Goal: Task Accomplishment & Management: Use online tool/utility

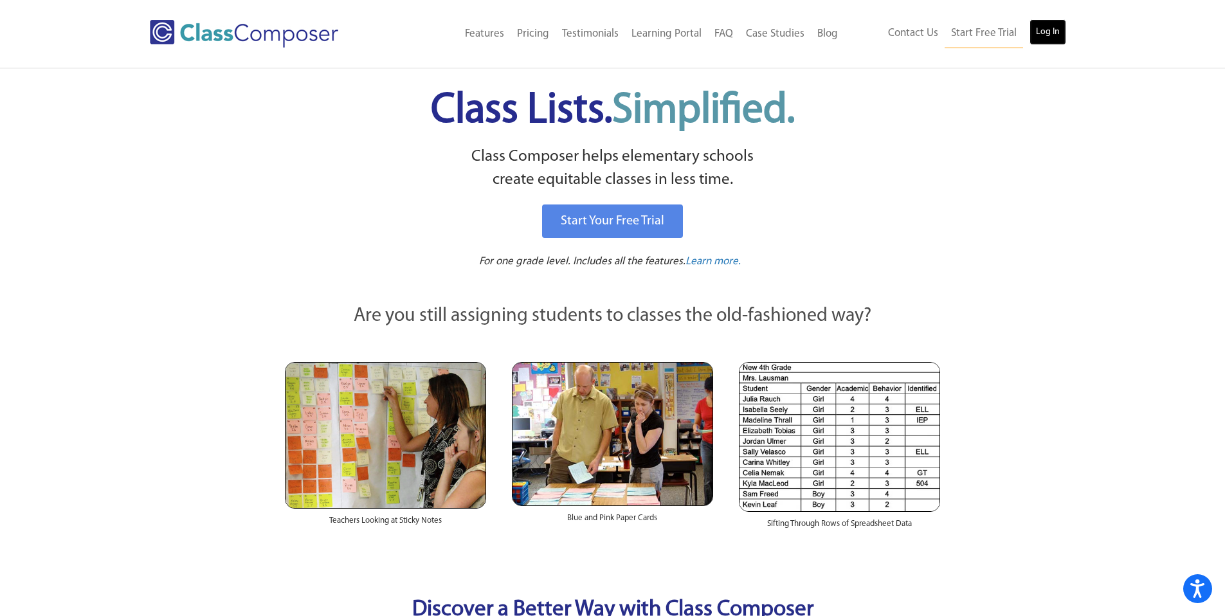
click at [1045, 33] on link "Log In" at bounding box center [1047, 32] width 37 height 26
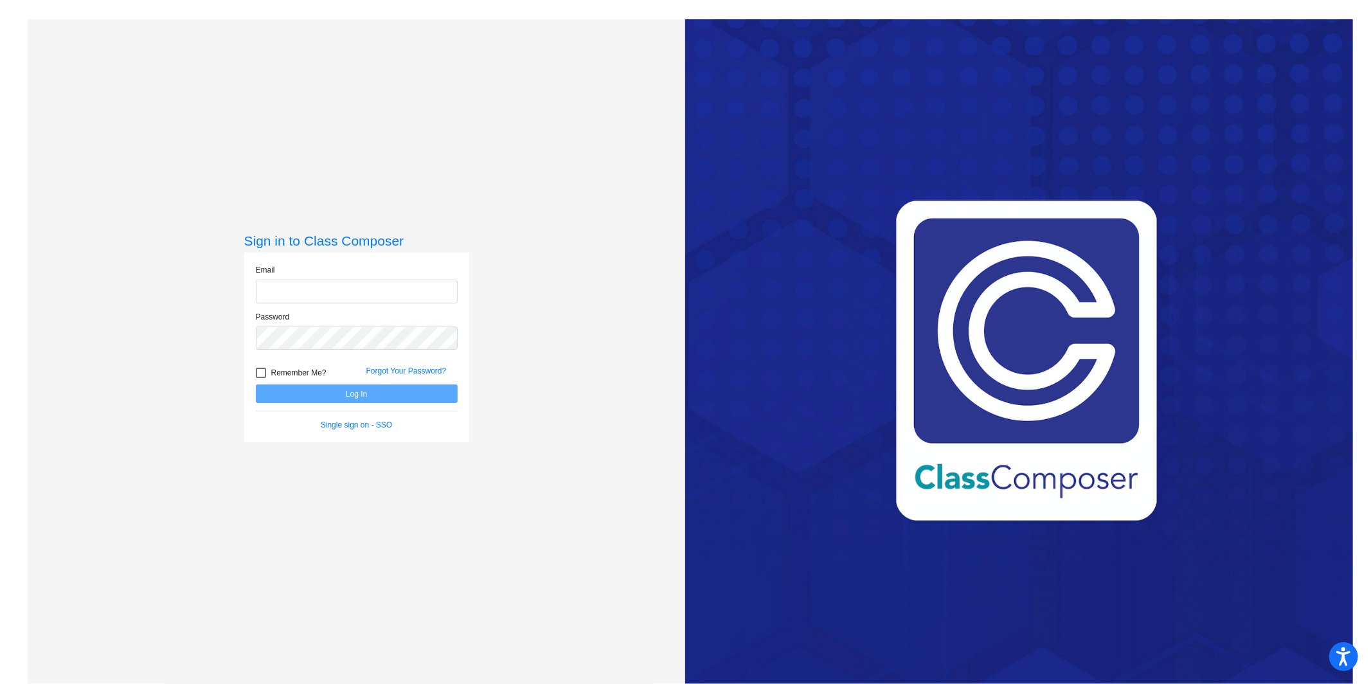
type input "[PERSON_NAME][EMAIL_ADDRESS][DOMAIN_NAME]"
click at [340, 391] on button "Log In" at bounding box center [357, 393] width 202 height 19
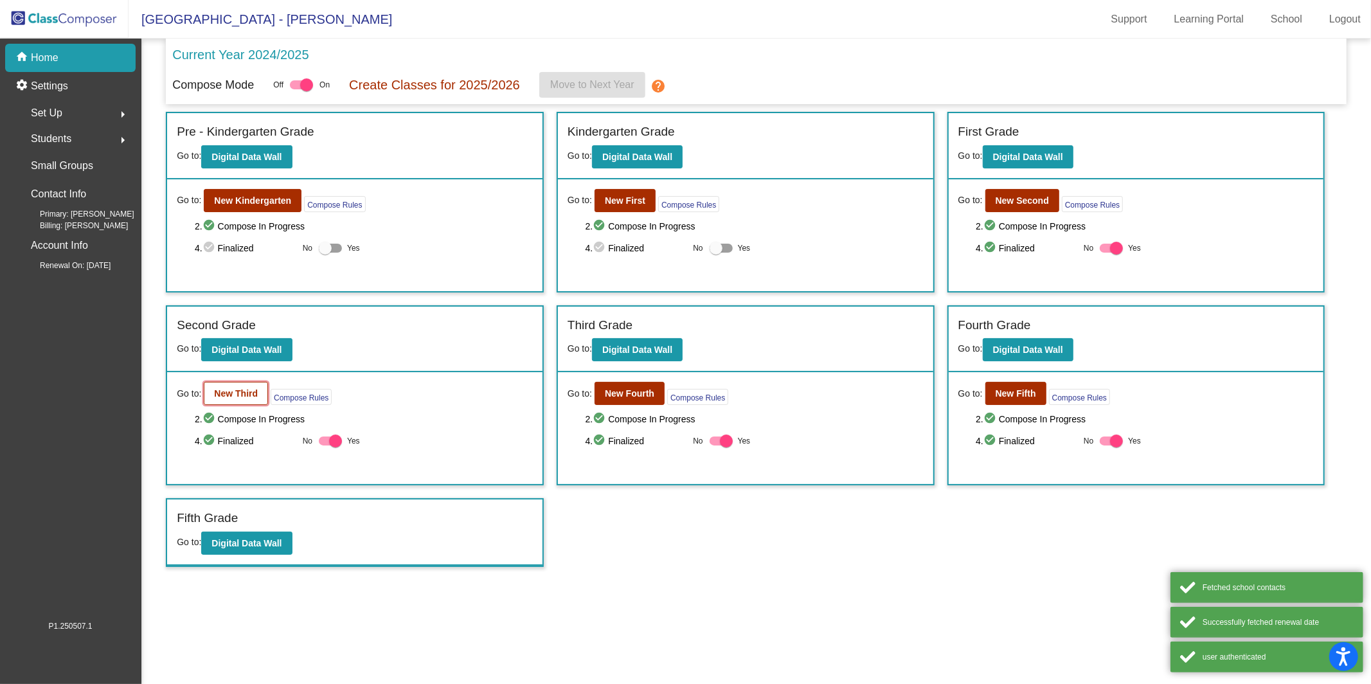
click at [230, 389] on b "New Third" at bounding box center [236, 393] width 44 height 10
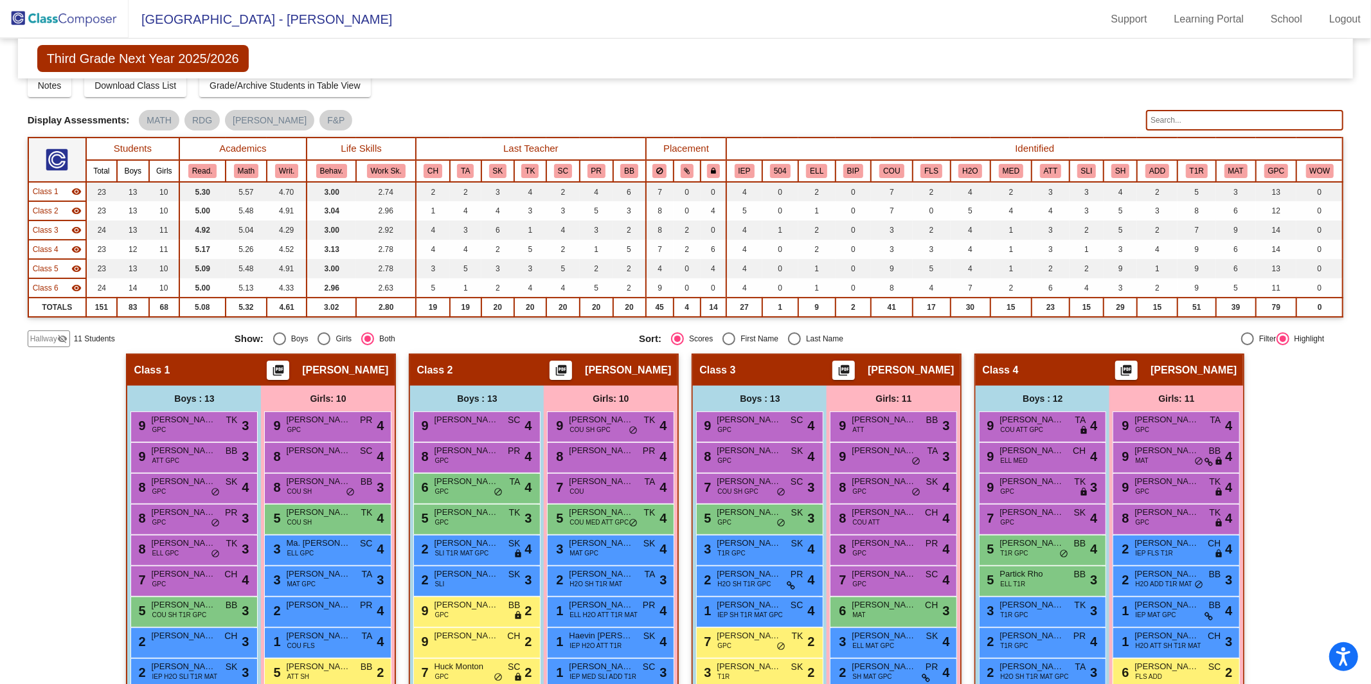
scroll to position [66, 0]
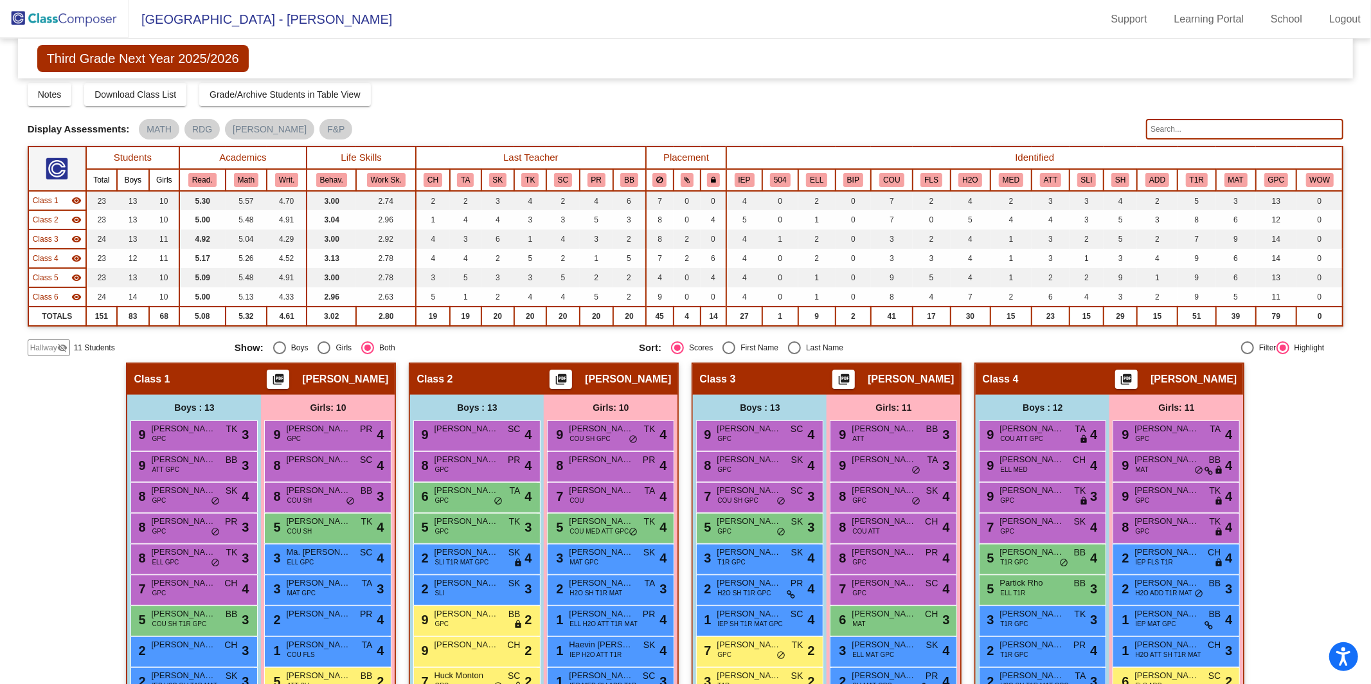
click at [39, 347] on span "Hallway" at bounding box center [43, 348] width 27 height 12
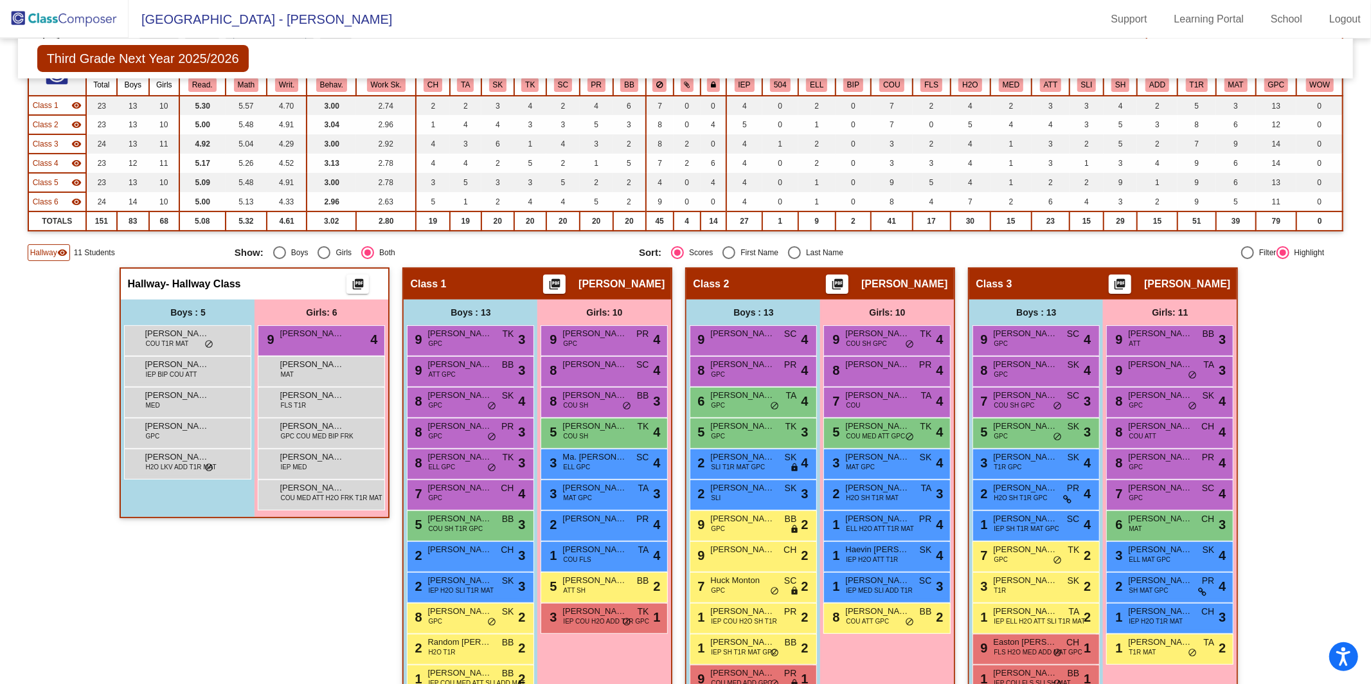
scroll to position [248, 0]
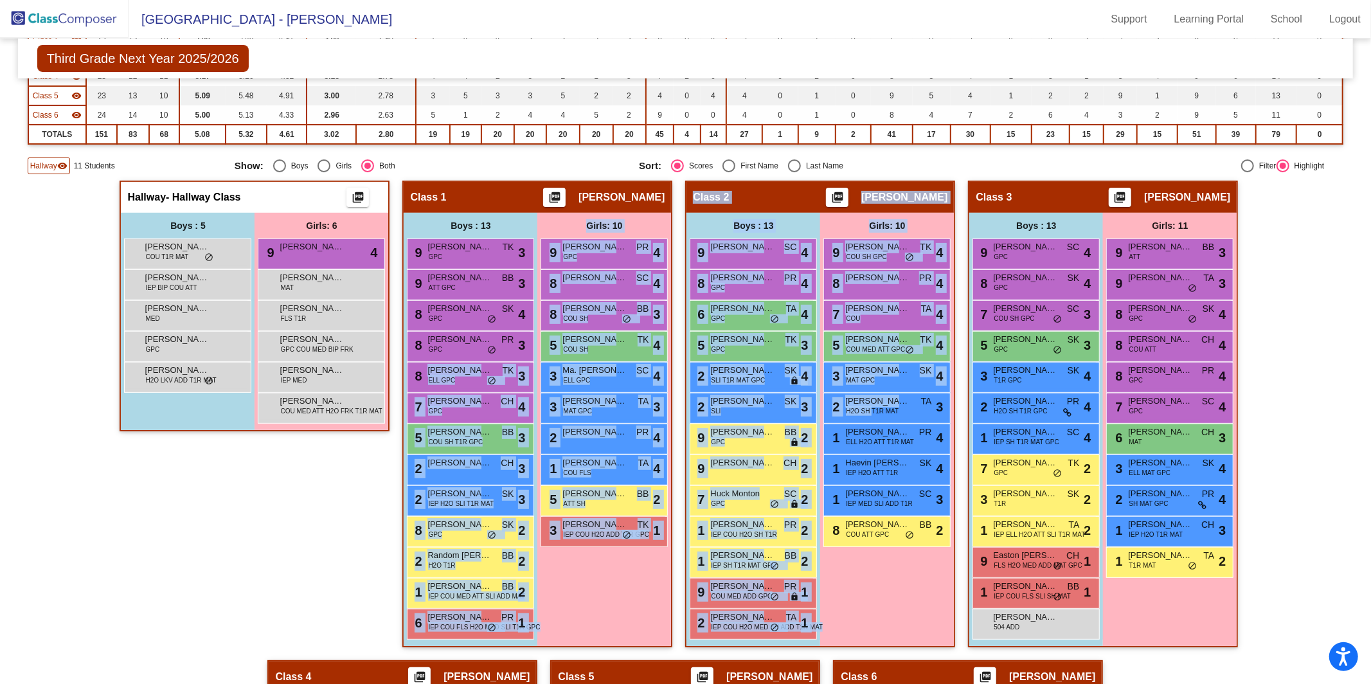
drag, startPoint x: 870, startPoint y: 404, endPoint x: 471, endPoint y: 389, distance: 399.5
click at [471, 389] on div "Hallway - Hallway Class picture_as_pdf Add Student First Name Last Name Student…" at bounding box center [686, 676] width 1316 height 990
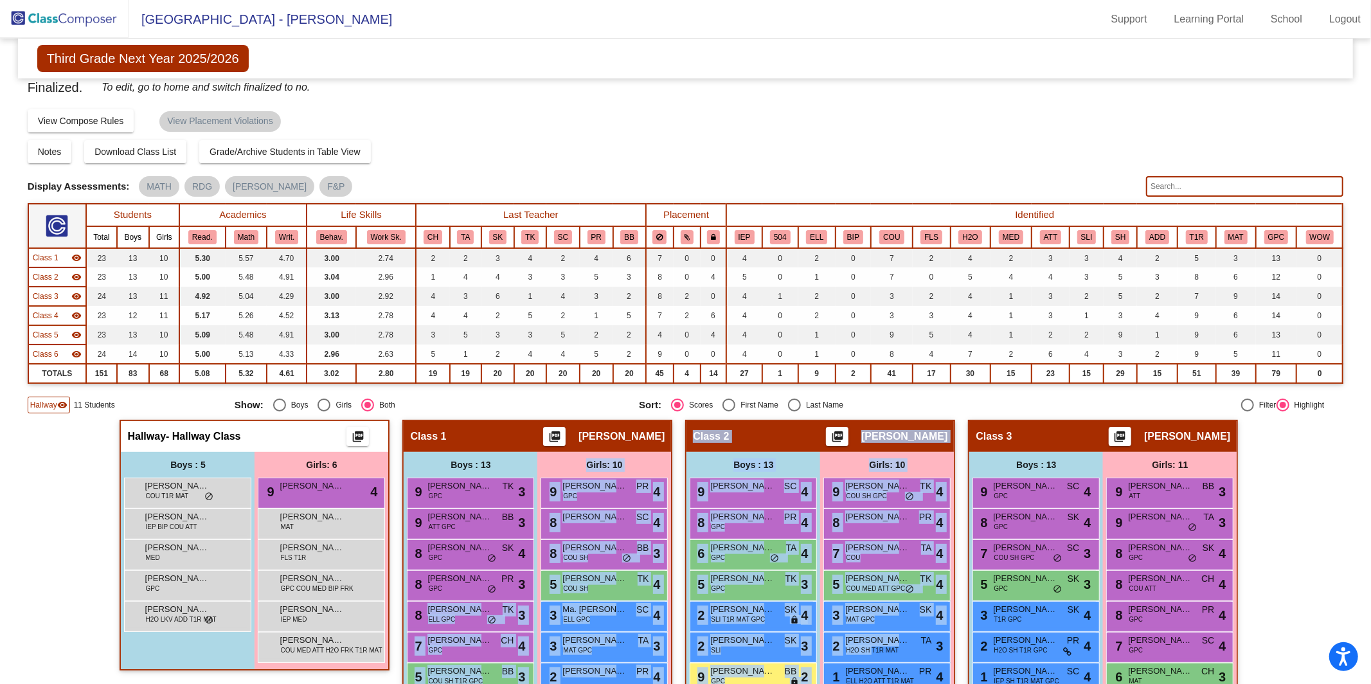
scroll to position [0, 0]
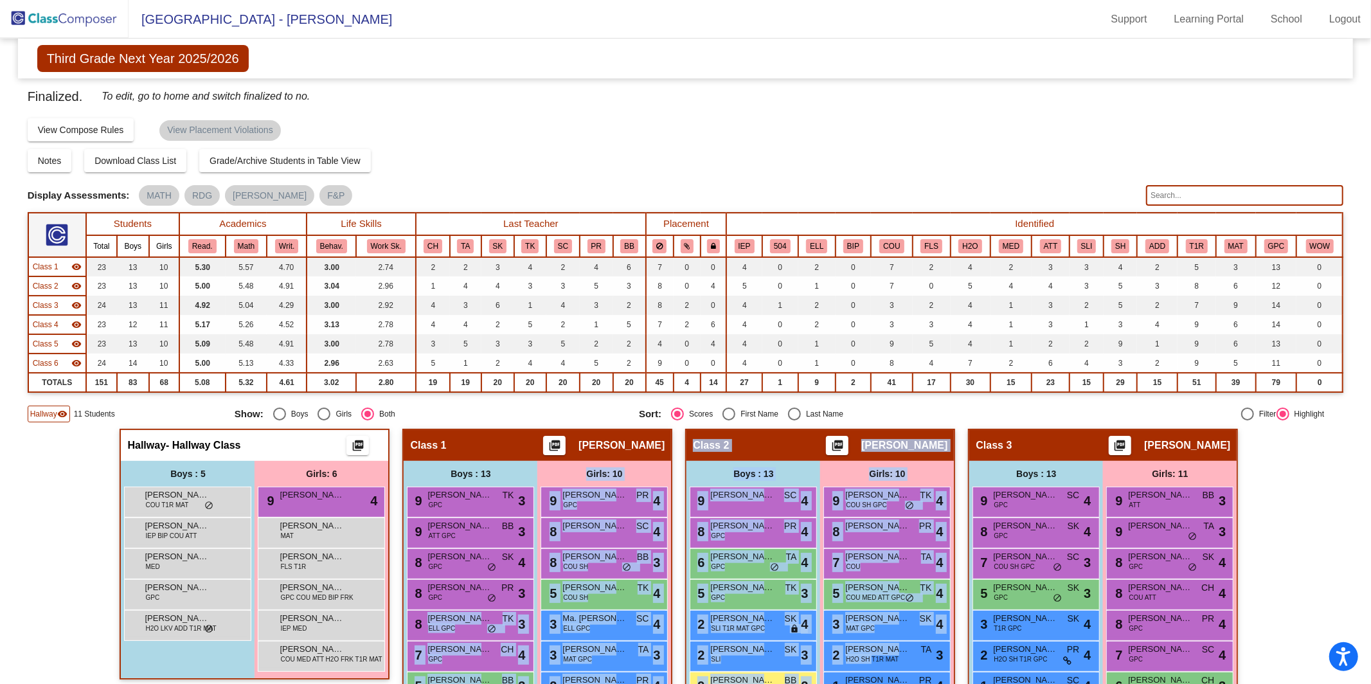
click at [82, 29] on img at bounding box center [64, 19] width 129 height 38
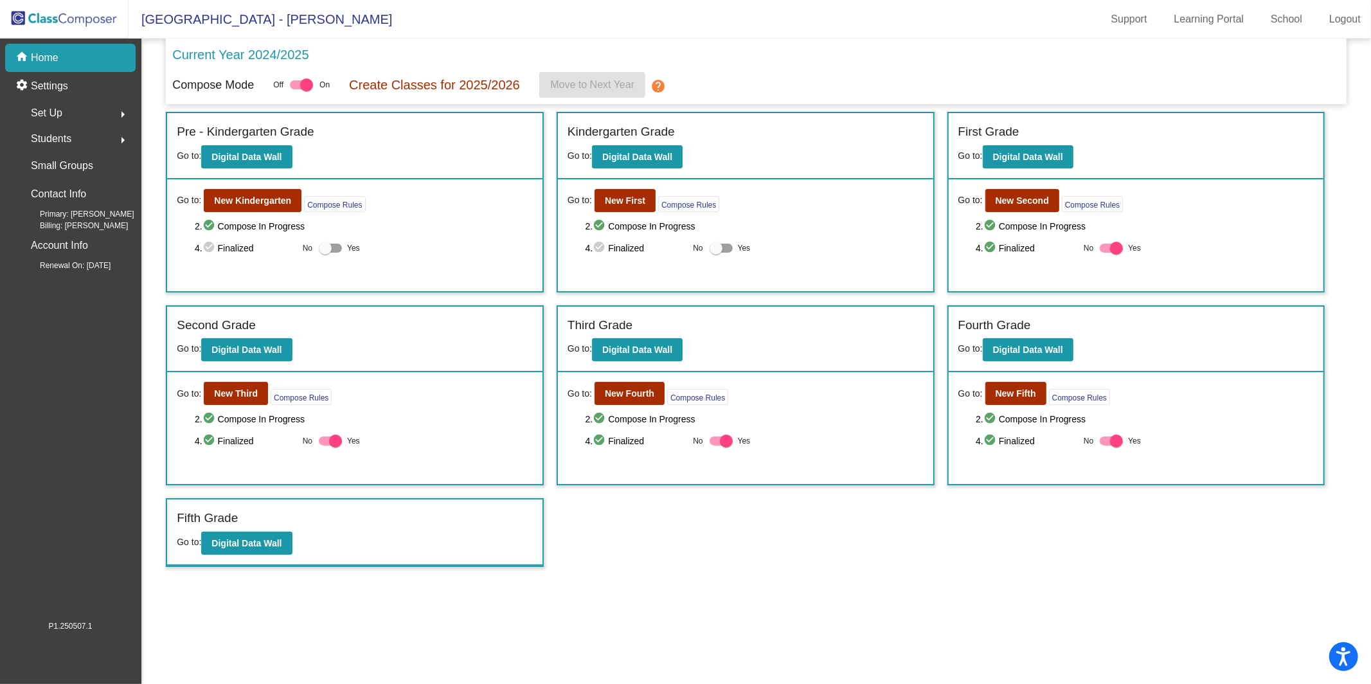
click at [327, 436] on div at bounding box center [330, 440] width 23 height 9
click at [325, 445] on input "Yes" at bounding box center [325, 445] width 1 height 1
checkbox input "false"
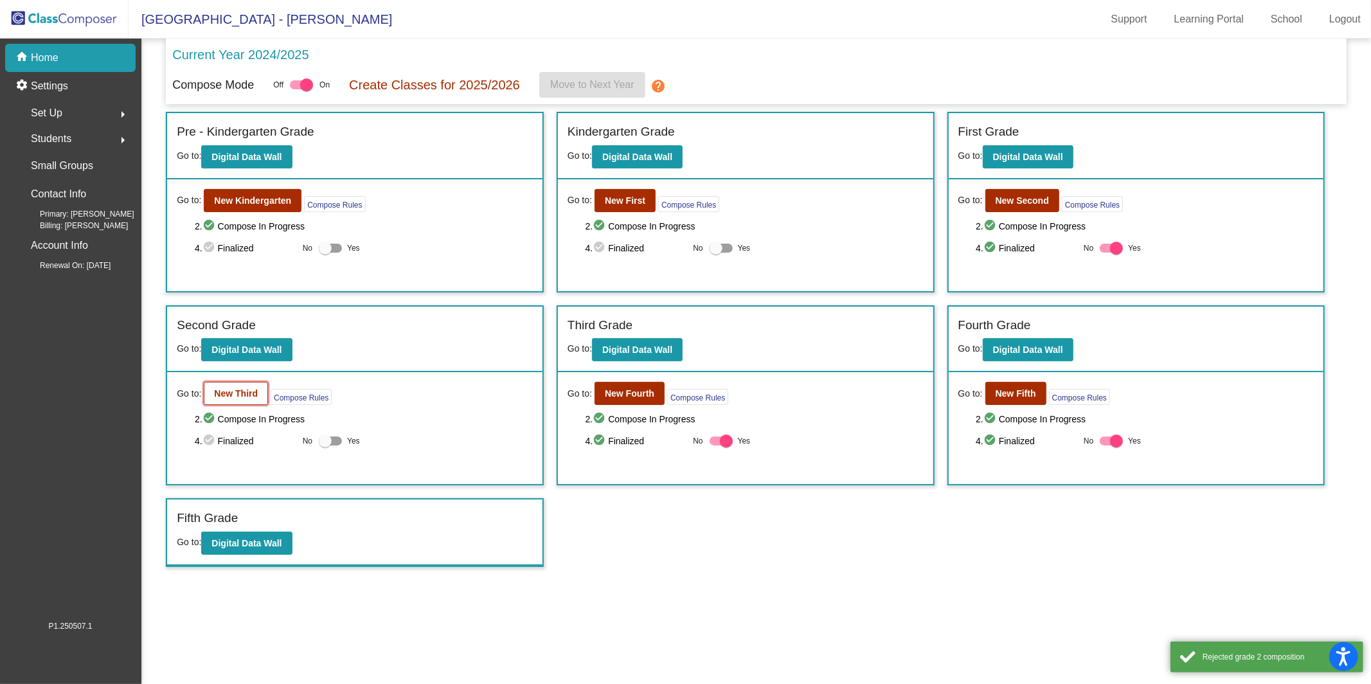
click at [237, 382] on button "New Third" at bounding box center [236, 393] width 64 height 23
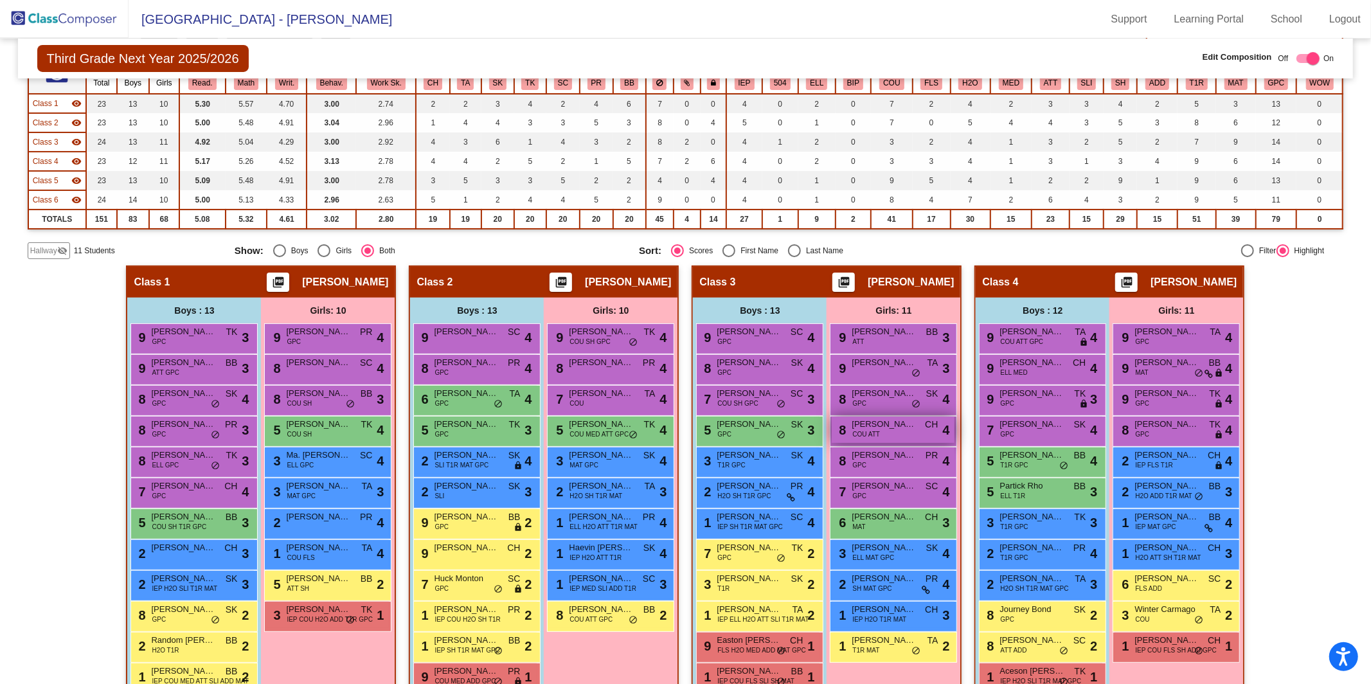
scroll to position [136, 0]
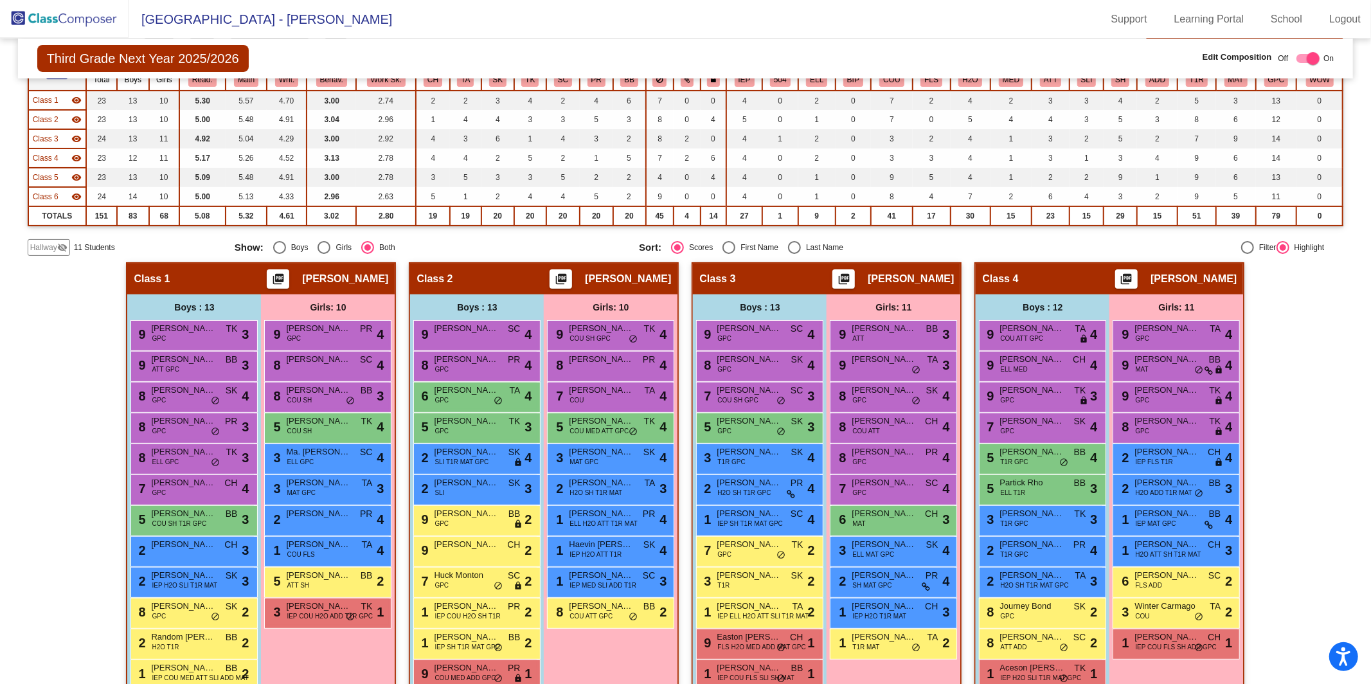
click at [51, 251] on span "Hallway" at bounding box center [43, 248] width 27 height 12
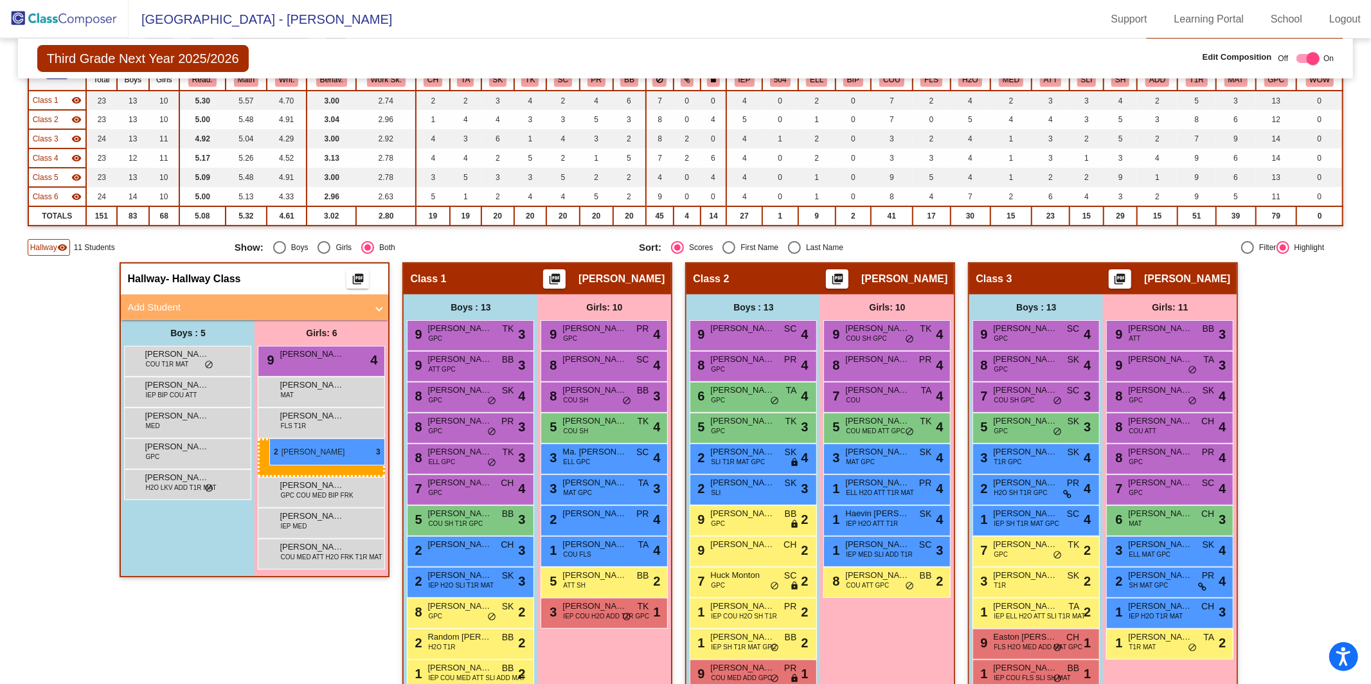
drag, startPoint x: 877, startPoint y: 486, endPoint x: 269, endPoint y: 438, distance: 610.0
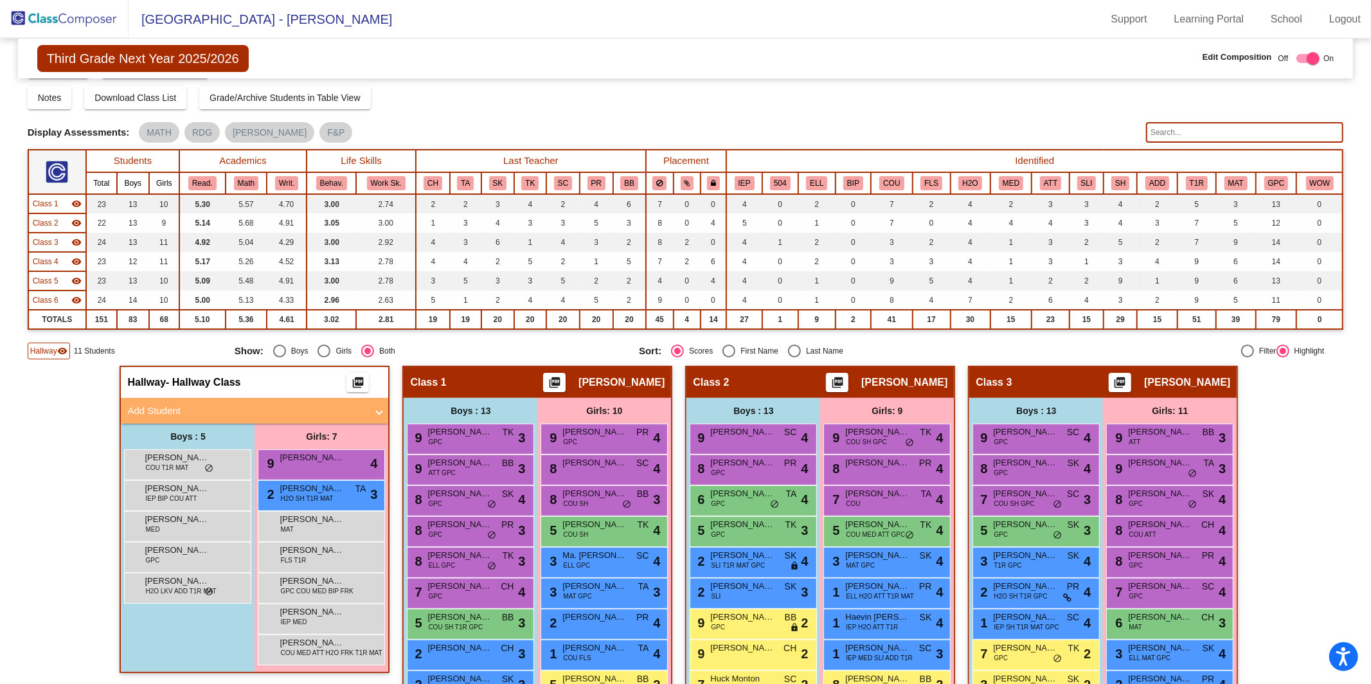
scroll to position [31, 0]
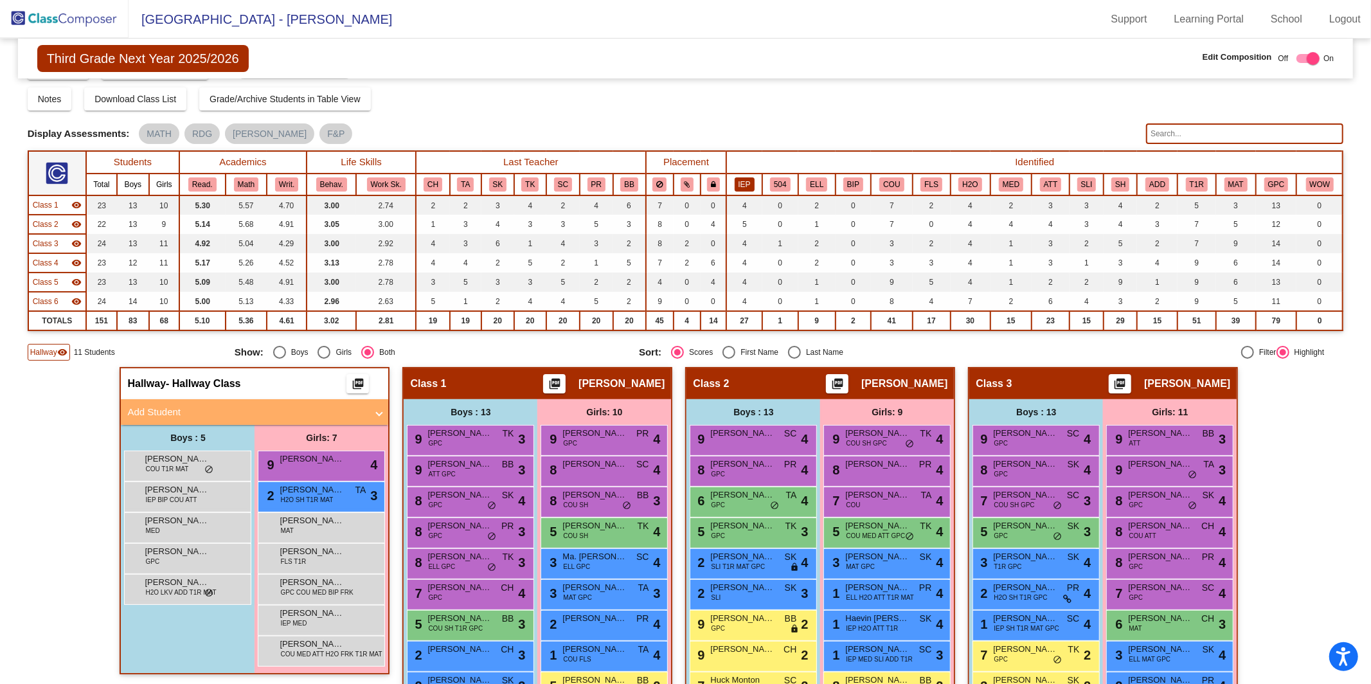
click at [739, 179] on button "IEP" at bounding box center [745, 184] width 20 height 14
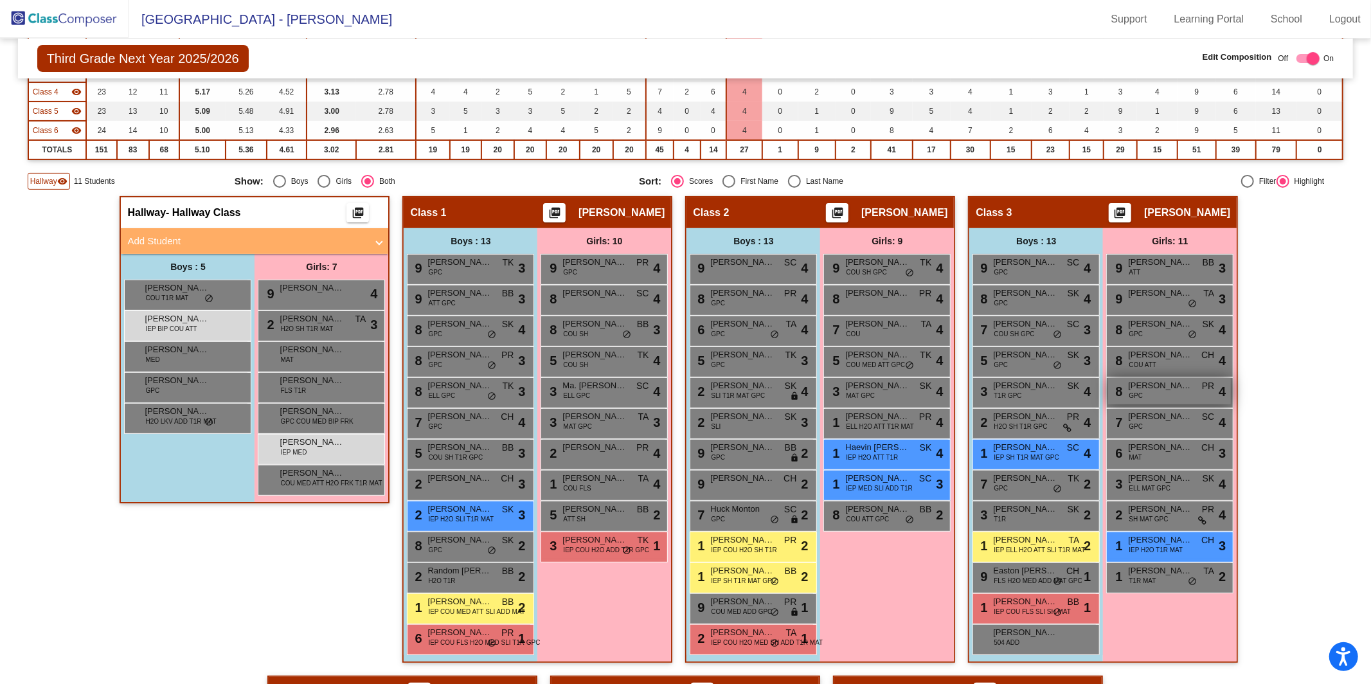
scroll to position [202, 0]
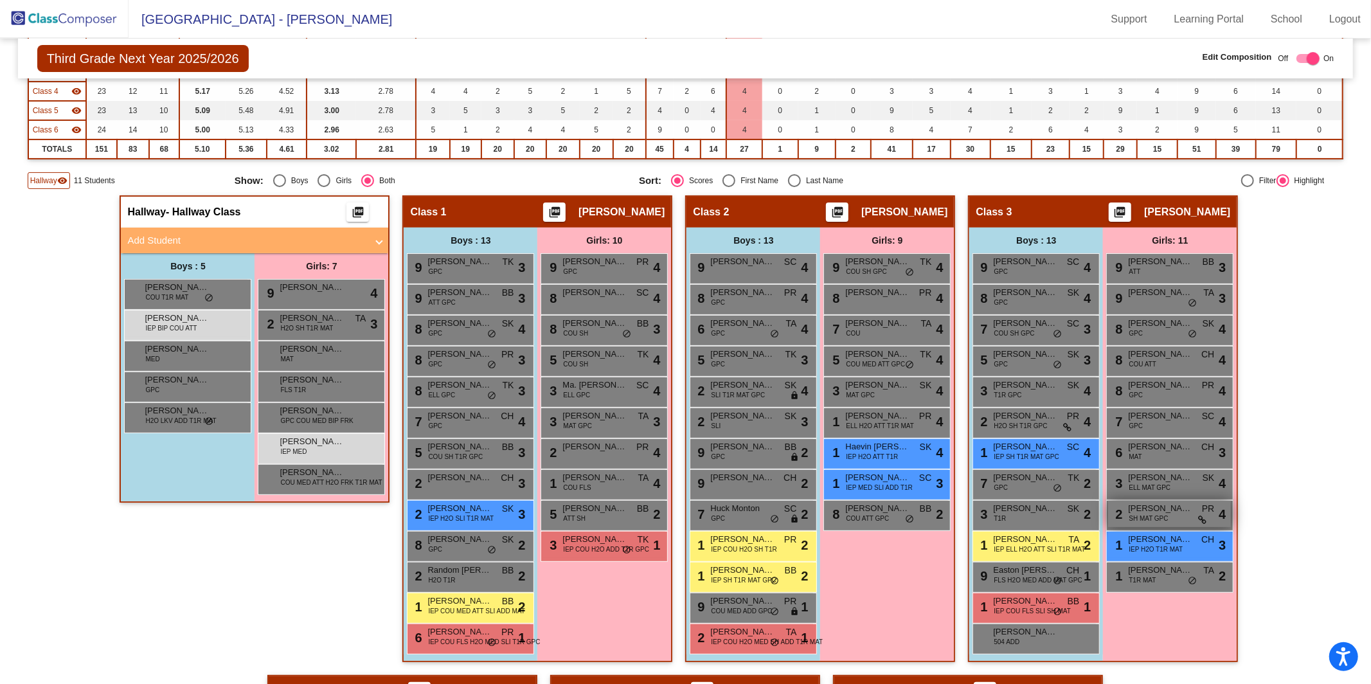
click at [1165, 508] on span "Kyla Vidak" at bounding box center [1160, 508] width 64 height 13
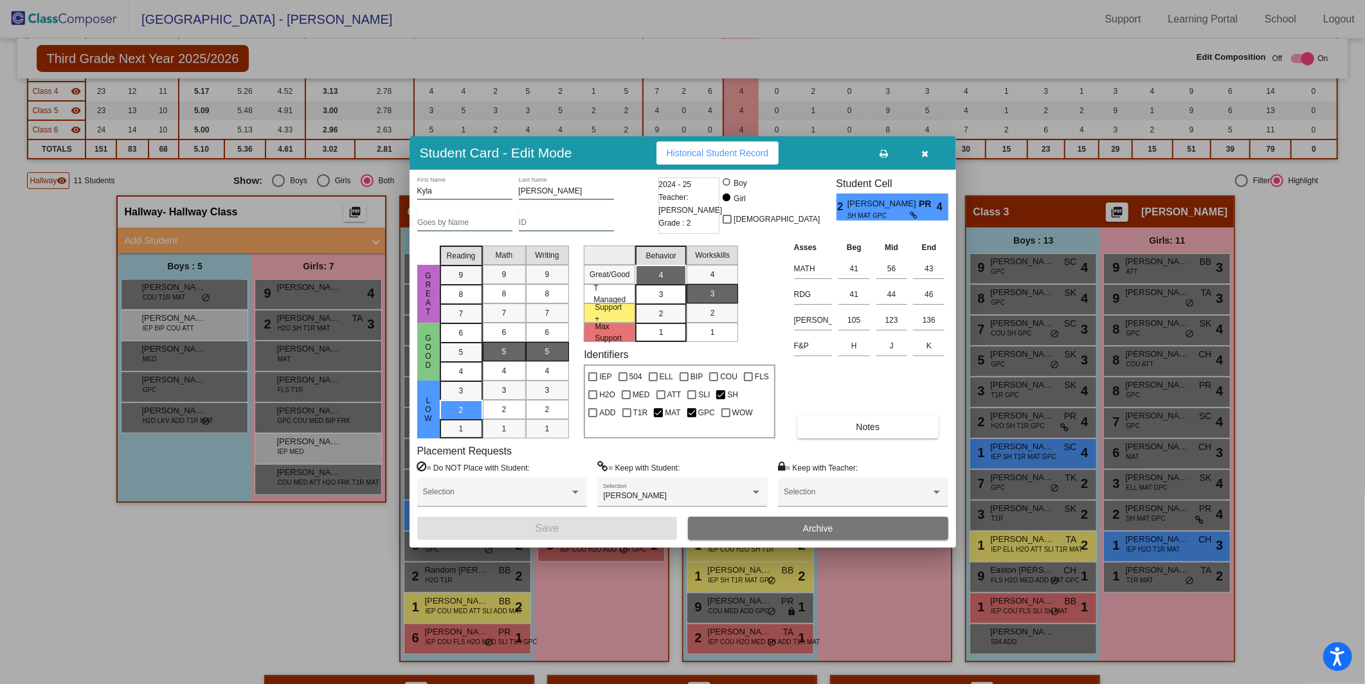
click at [926, 153] on icon "button" at bounding box center [924, 153] width 7 height 9
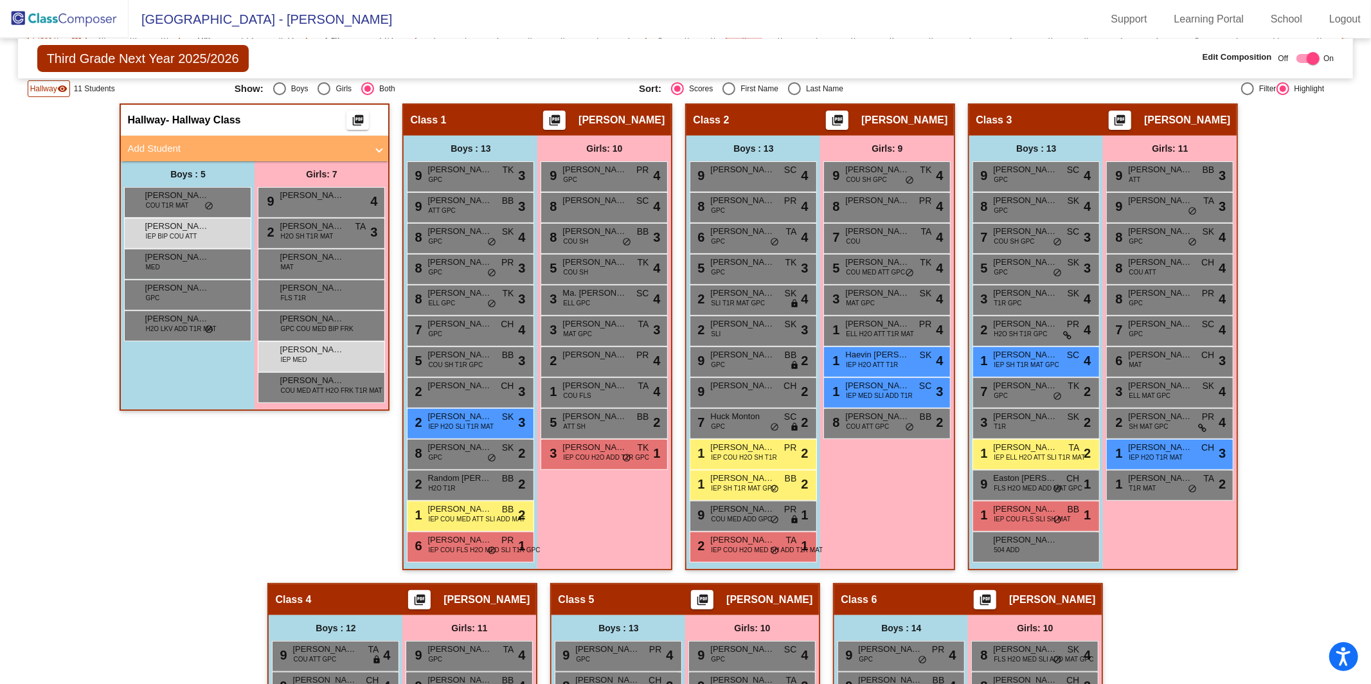
scroll to position [309, 0]
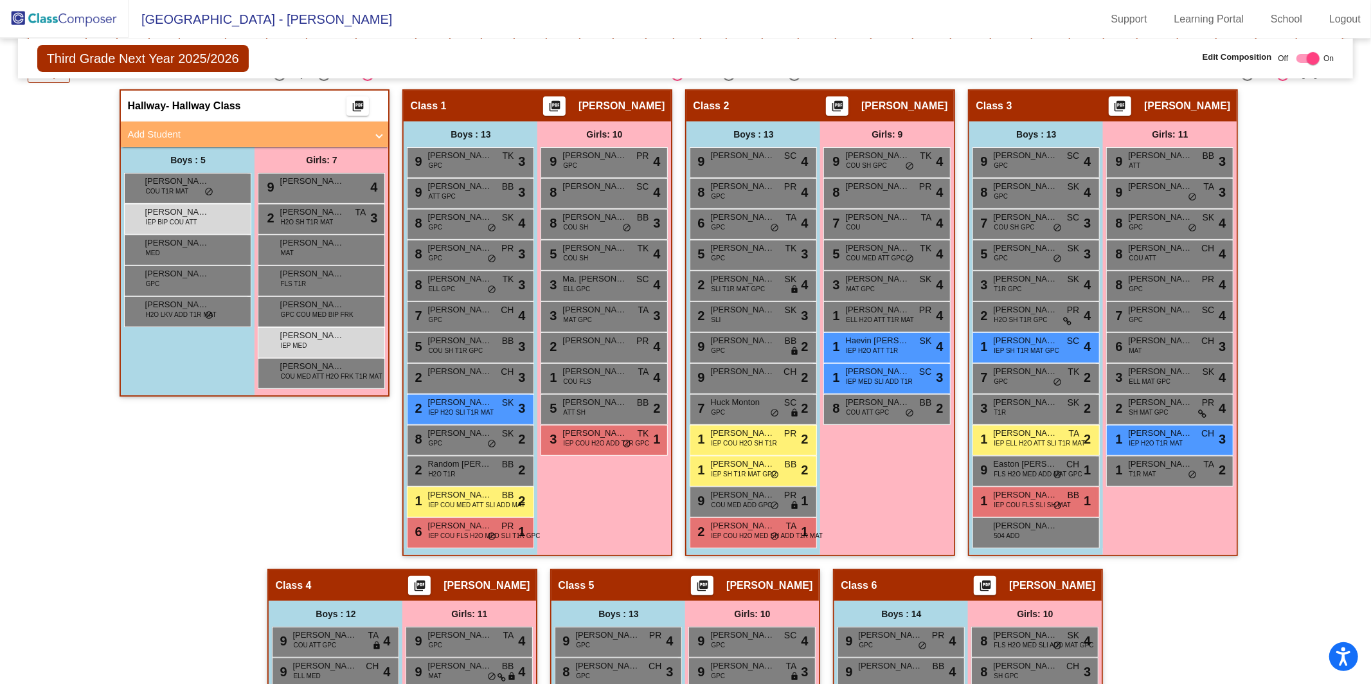
click at [1292, 402] on div "Hallway - Hallway Class picture_as_pdf Add Student First Name Last Name Student…" at bounding box center [686, 584] width 1316 height 990
click at [1154, 373] on span "Kasey Bernal" at bounding box center [1160, 371] width 64 height 13
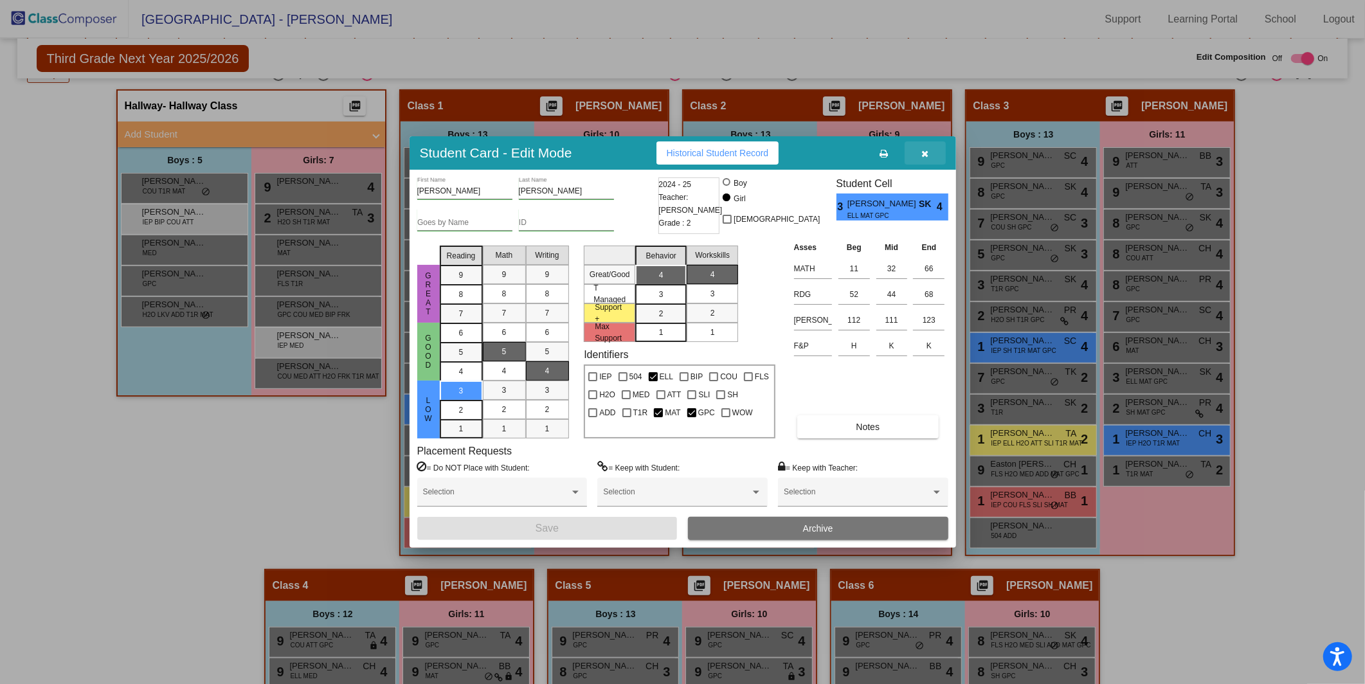
click at [926, 153] on icon "button" at bounding box center [924, 153] width 7 height 9
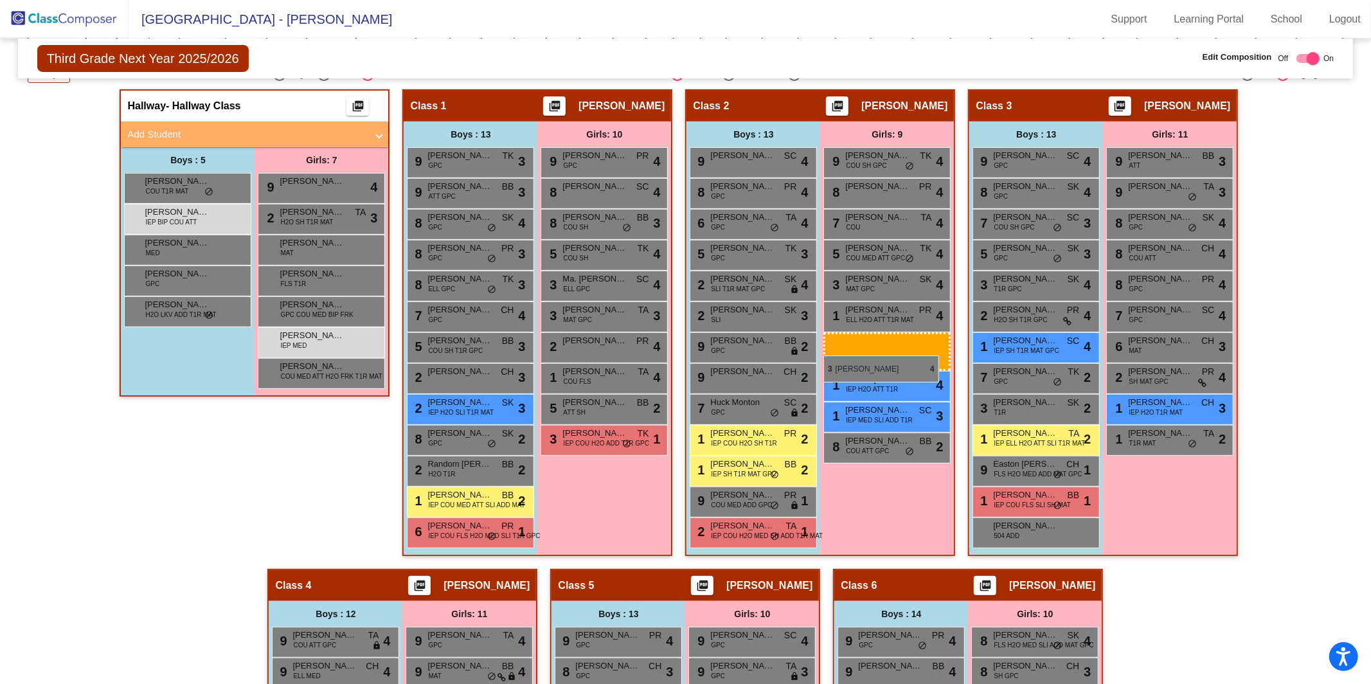
drag, startPoint x: 1160, startPoint y: 377, endPoint x: 823, endPoint y: 355, distance: 336.9
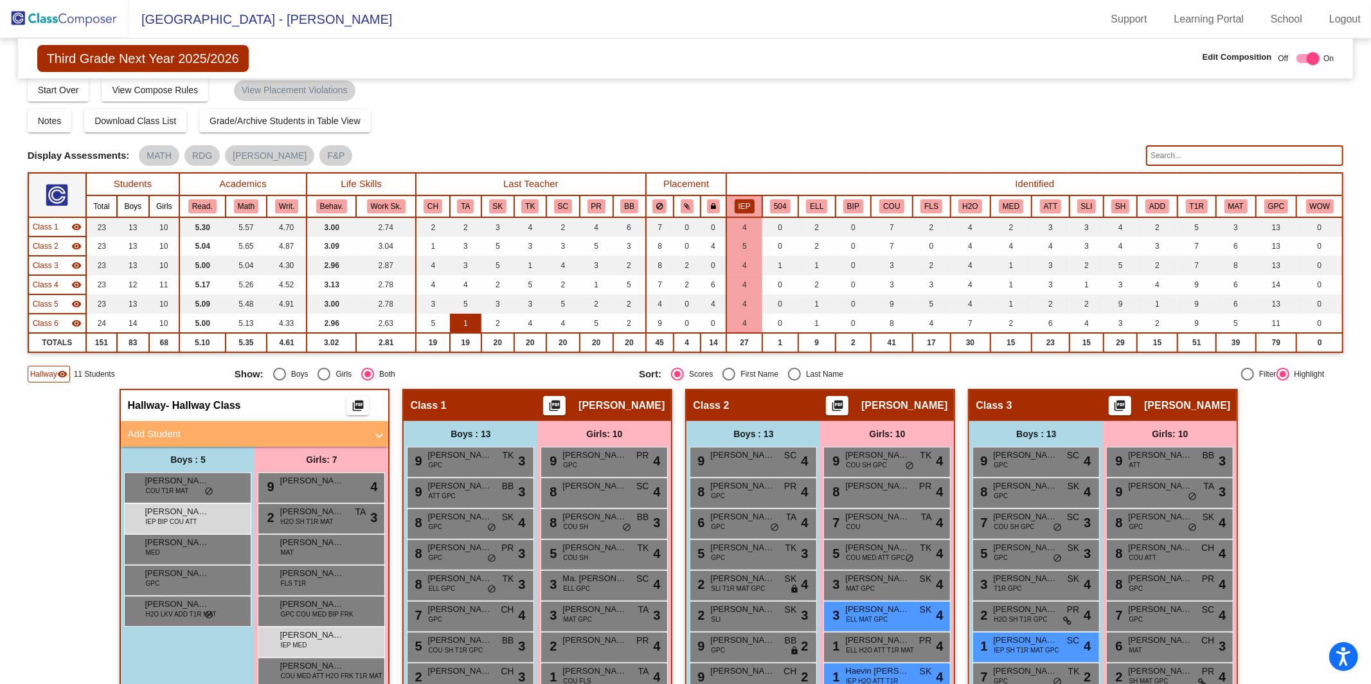
scroll to position [37, 0]
